Goal: Task Accomplishment & Management: Manage account settings

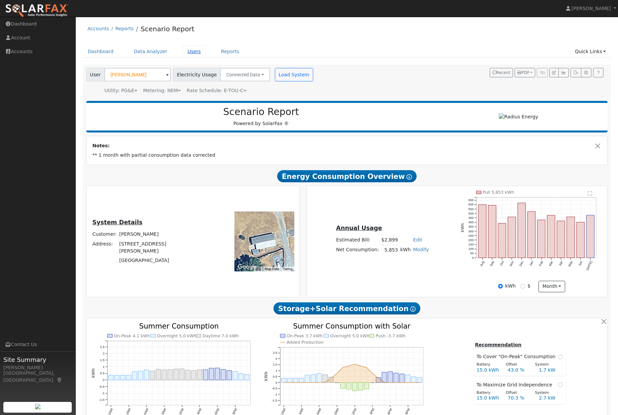
click at [195, 54] on link "Users" at bounding box center [194, 51] width 24 height 12
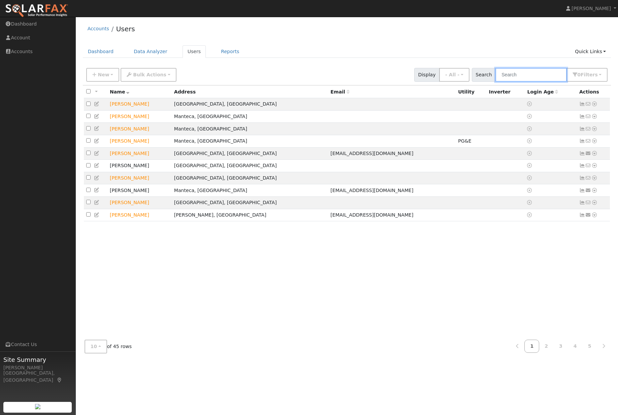
click at [536, 71] on input "text" at bounding box center [530, 75] width 71 height 14
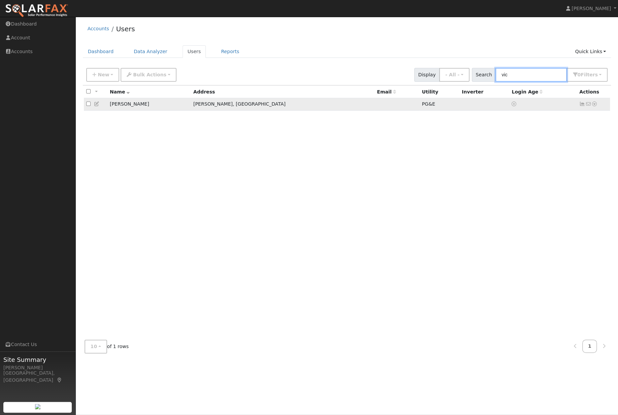
type input "vic"
click at [100, 106] on icon at bounding box center [97, 104] width 6 height 5
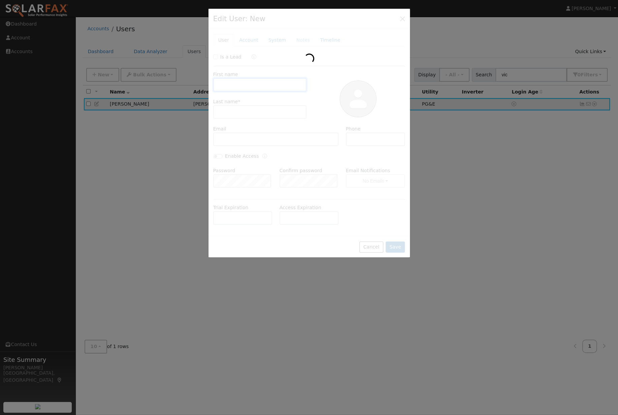
type input "Vic"
type input "[GEOGRAPHIC_DATA]"
type input "Pacific Gas & Electric"
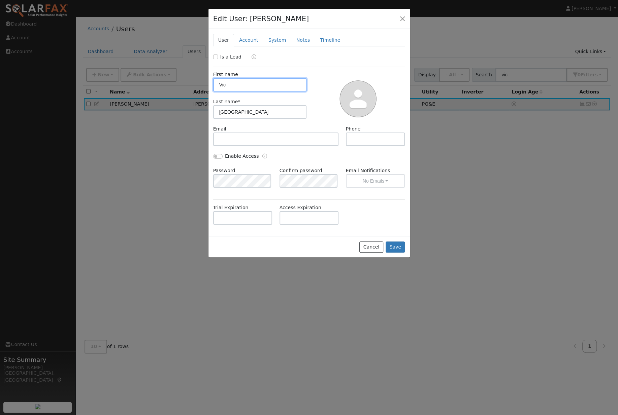
type input "PG&E"
click at [278, 44] on link "System" at bounding box center [277, 40] width 28 height 12
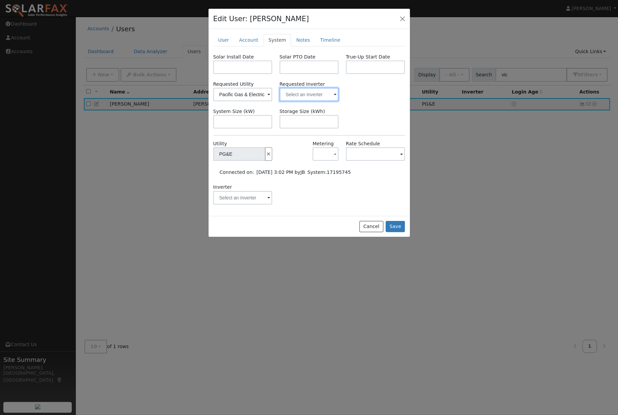
click at [272, 96] on input "text" at bounding box center [242, 94] width 59 height 13
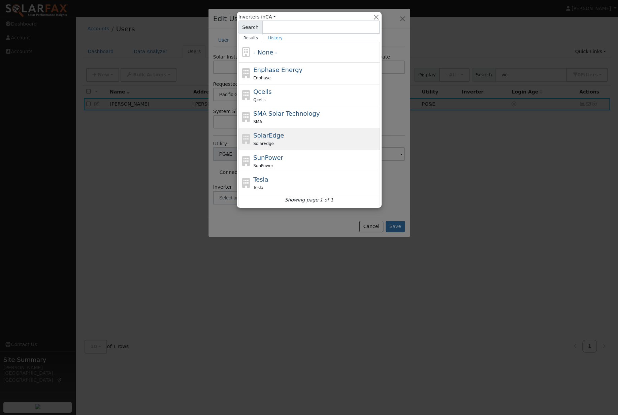
click at [317, 132] on div "SolarEdge SolarEdge" at bounding box center [315, 139] width 125 height 16
type input "SolarEdge"
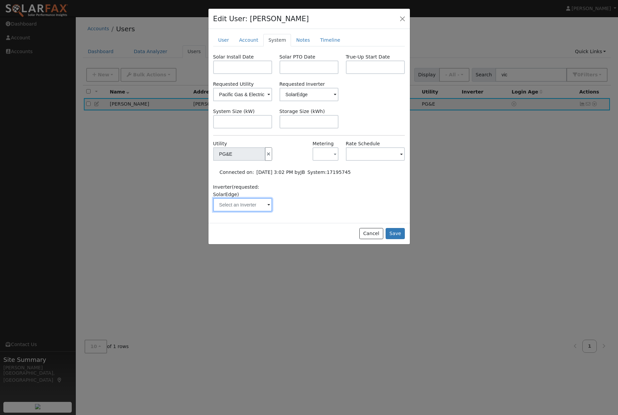
click at [256, 161] on input "text" at bounding box center [239, 153] width 52 height 13
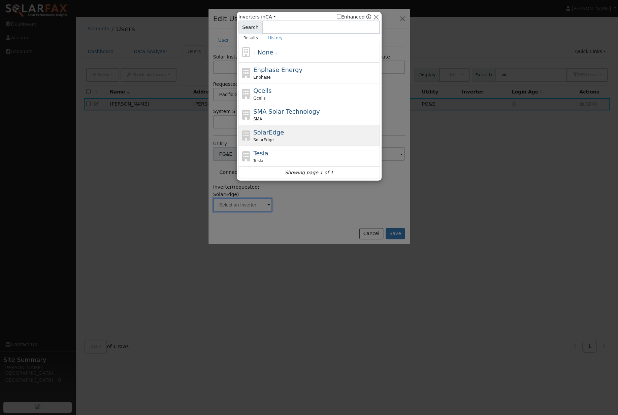
click at [308, 134] on div "SolarEdge SolarEdge" at bounding box center [315, 135] width 125 height 15
type input "SolarEdge"
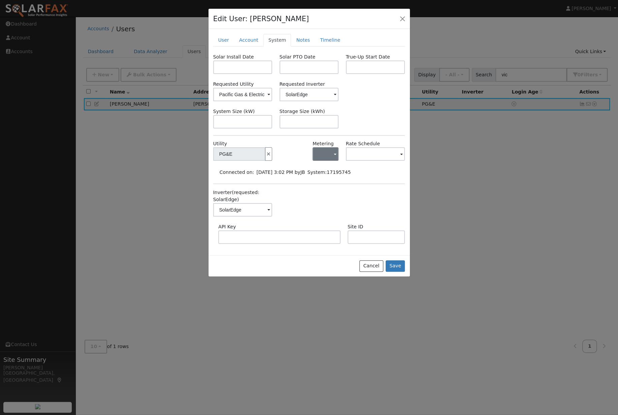
click at [327, 161] on button "button" at bounding box center [325, 153] width 26 height 13
click at [330, 185] on link "NEM" at bounding box center [336, 180] width 47 height 9
click at [265, 160] on input "text" at bounding box center [239, 153] width 52 height 13
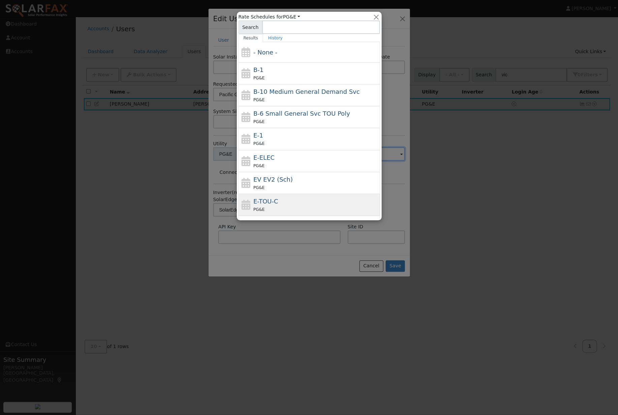
click at [315, 202] on div "E-TOU-C PG&E" at bounding box center [315, 205] width 125 height 16
type input "E-TOU-C"
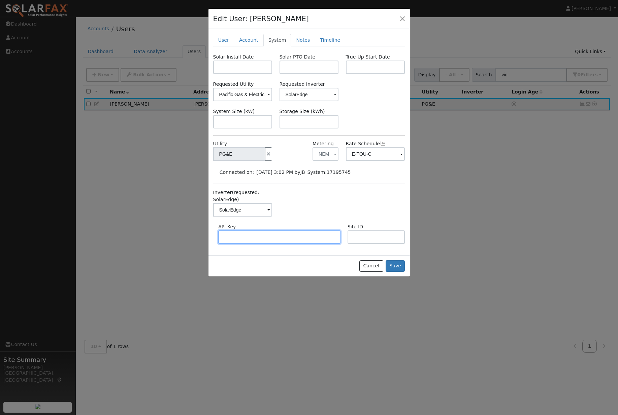
click at [290, 239] on input "text" at bounding box center [279, 237] width 122 height 13
click at [363, 244] on input "text" at bounding box center [376, 237] width 58 height 13
type input "763055"
click at [395, 272] on button "Save" at bounding box center [395, 266] width 20 height 11
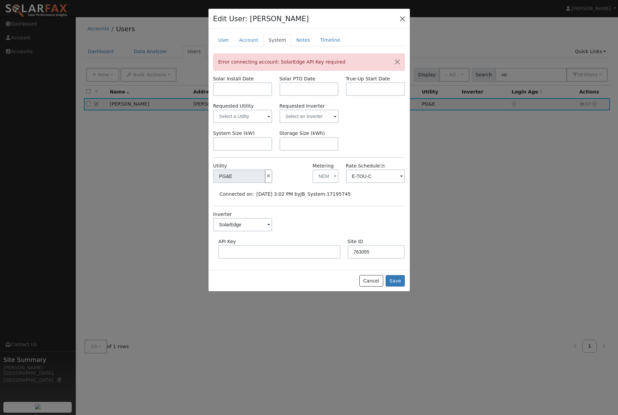
click at [406, 16] on button "button" at bounding box center [402, 18] width 9 height 9
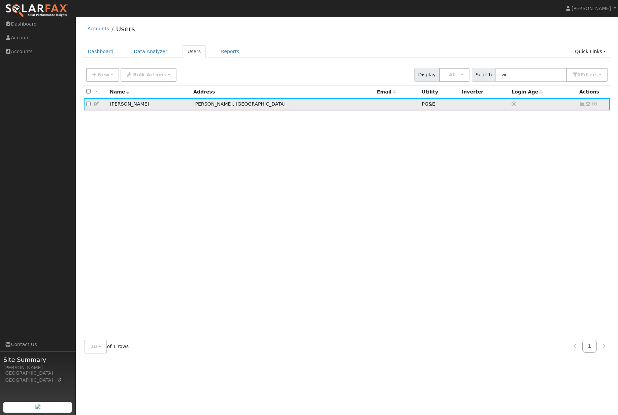
click at [604, 105] on td "No email address Send Email... Data Analyzer Reports Scenario Health Check Ener…" at bounding box center [593, 104] width 33 height 12
click at [598, 107] on td "No email address Send Email... Data Analyzer Reports Scenario Health Check Ener…" at bounding box center [593, 104] width 33 height 12
click at [600, 111] on td "No email address Send Email... Data Analyzer Reports Scenario Health Check Ener…" at bounding box center [593, 104] width 33 height 12
click at [595, 106] on icon at bounding box center [594, 104] width 6 height 5
click at [522, 135] on link "Scenario" at bounding box center [522, 131] width 50 height 9
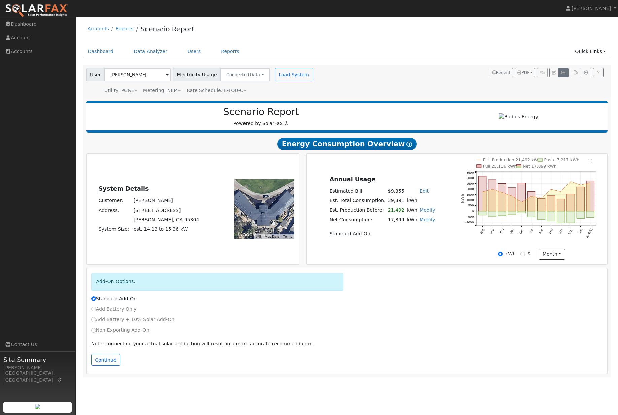
click at [561, 75] on icon "button" at bounding box center [563, 73] width 5 height 4
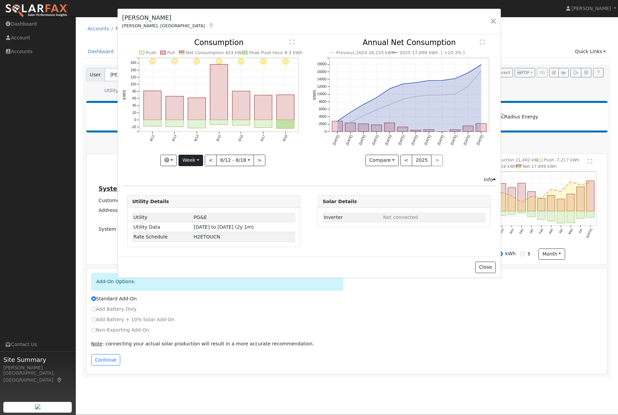
click at [188, 163] on button "Week" at bounding box center [190, 160] width 25 height 11
click at [196, 198] on link "Month" at bounding box center [202, 193] width 47 height 9
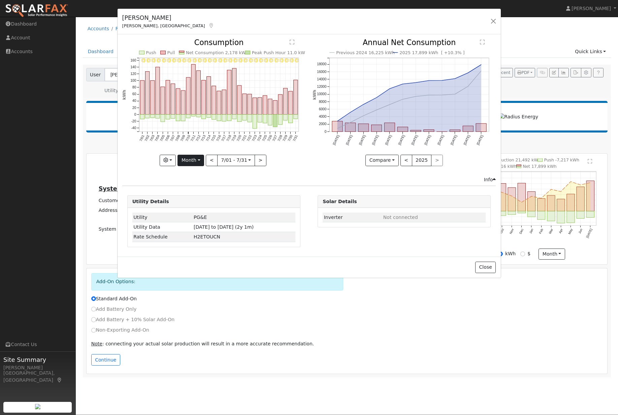
click at [193, 164] on button "Month" at bounding box center [190, 160] width 27 height 11
click at [192, 208] on link "Year" at bounding box center [201, 202] width 47 height 9
type input "2024-08-01"
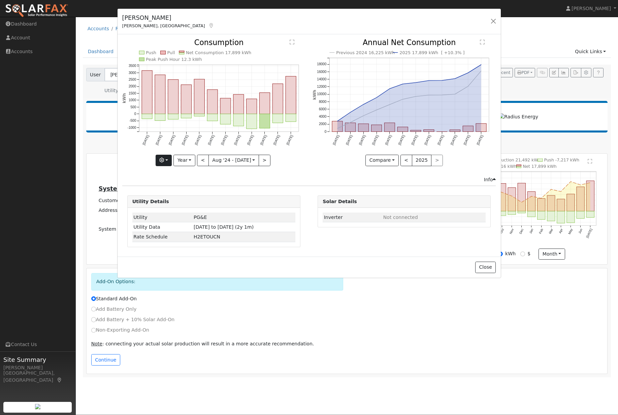
click at [167, 161] on button "button" at bounding box center [164, 160] width 16 height 11
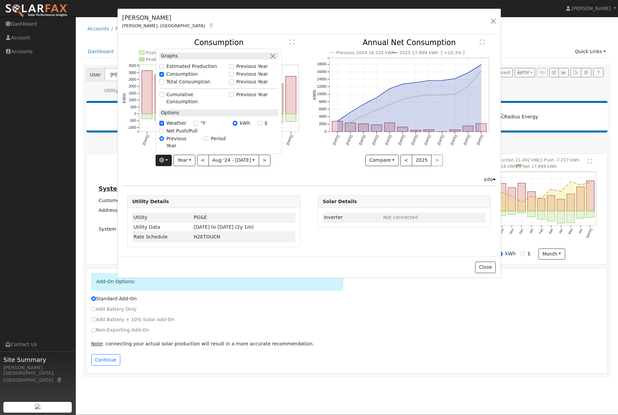
click at [233, 72] on input "Previous Year" at bounding box center [231, 74] width 5 height 5
checkbox input "true"
click at [315, 173] on div "Previous 2024 16,225 kWh 2025 17,899 kWh [ +10.3% ] Aug '24 Sep '24 Oct '24 Nov…" at bounding box center [404, 107] width 190 height 137
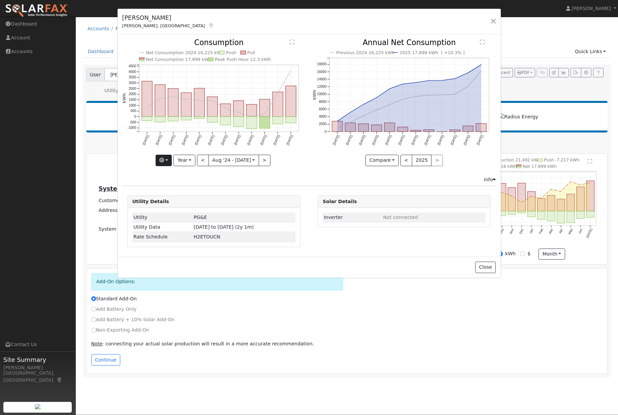
click at [162, 158] on button "button" at bounding box center [164, 160] width 16 height 11
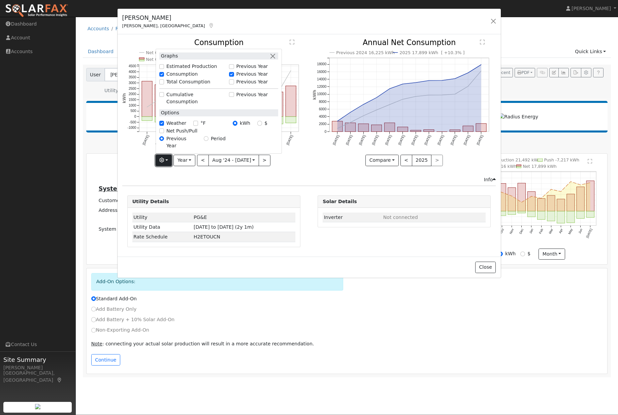
click at [160, 79] on input "Total Consumption" at bounding box center [161, 81] width 5 height 5
checkbox input "true"
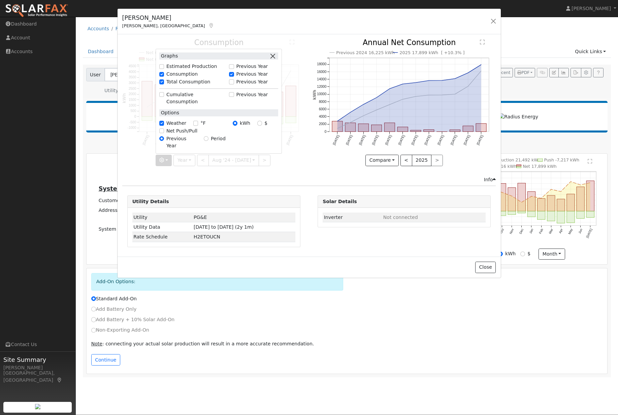
click at [273, 53] on button "button" at bounding box center [272, 56] width 7 height 7
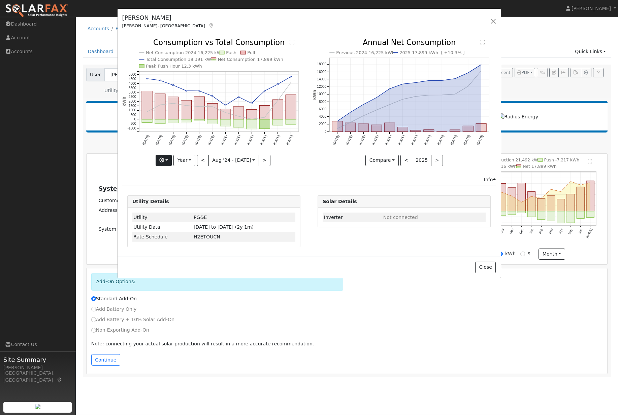
click at [163, 166] on button "button" at bounding box center [164, 160] width 16 height 11
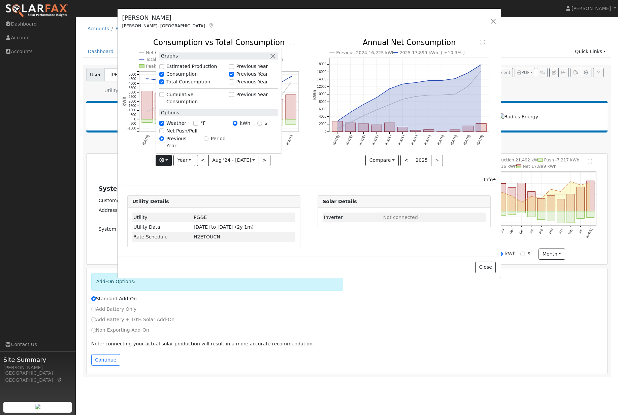
click at [231, 79] on input "Previous Year" at bounding box center [231, 81] width 5 height 5
checkbox input "true"
checkbox input "false"
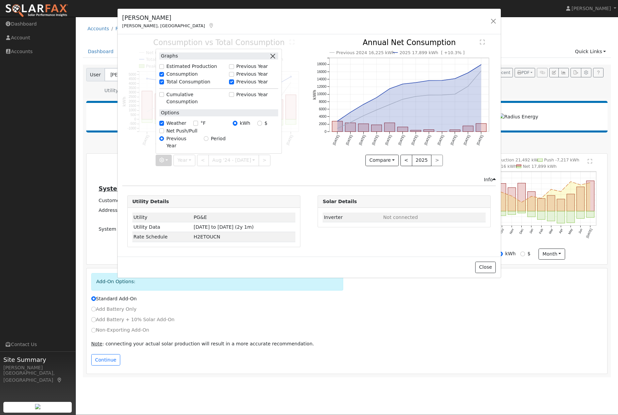
click at [272, 53] on button "button" at bounding box center [272, 56] width 7 height 7
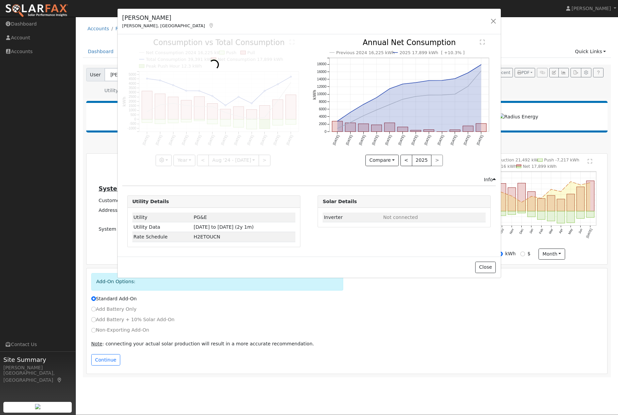
click at [292, 159] on div at bounding box center [213, 102] width 183 height 127
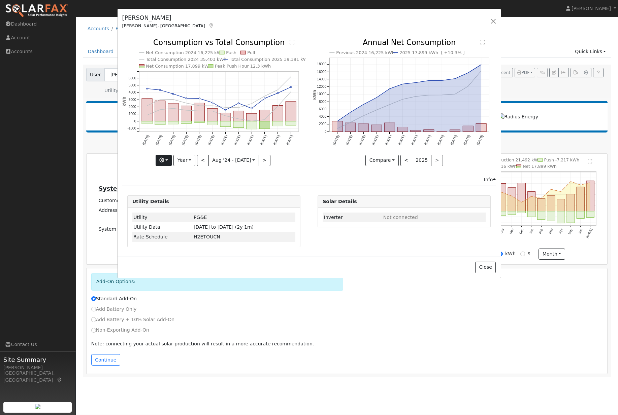
click at [162, 163] on icon "button" at bounding box center [161, 160] width 5 height 5
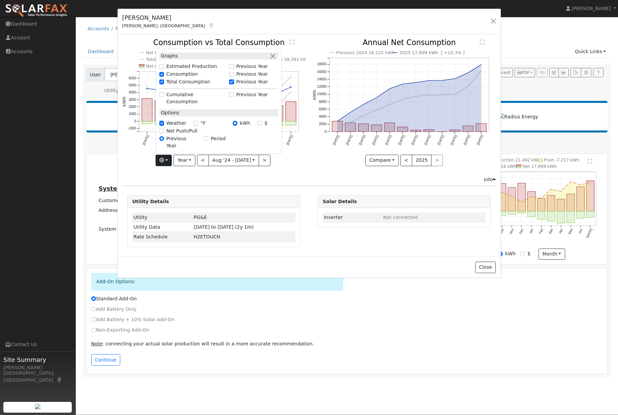
click at [233, 79] on input "Previous Year" at bounding box center [231, 81] width 5 height 5
checkbox input "false"
click at [162, 79] on input "Total Consumption" at bounding box center [161, 81] width 5 height 5
checkbox input "false"
click at [335, 161] on icon "Previous 2024 16,225 kWh 2025 17,899 kWh [ +10.3% ] Aug '24 Sep '24 Oct '24 Nov…" at bounding box center [403, 100] width 183 height 123
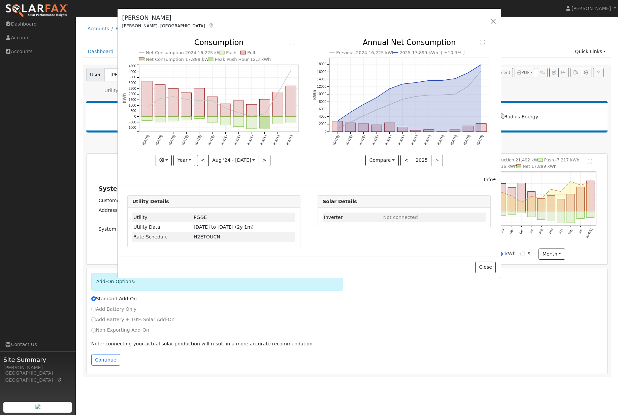
click at [497, 15] on div "Vic Lima Tracy, CA Default Account Default Account 8880 Almendra Way, Tracy, CA…" at bounding box center [308, 22] width 383 height 26
click at [489, 23] on button "button" at bounding box center [492, 20] width 9 height 9
